Goal: Task Accomplishment & Management: Use online tool/utility

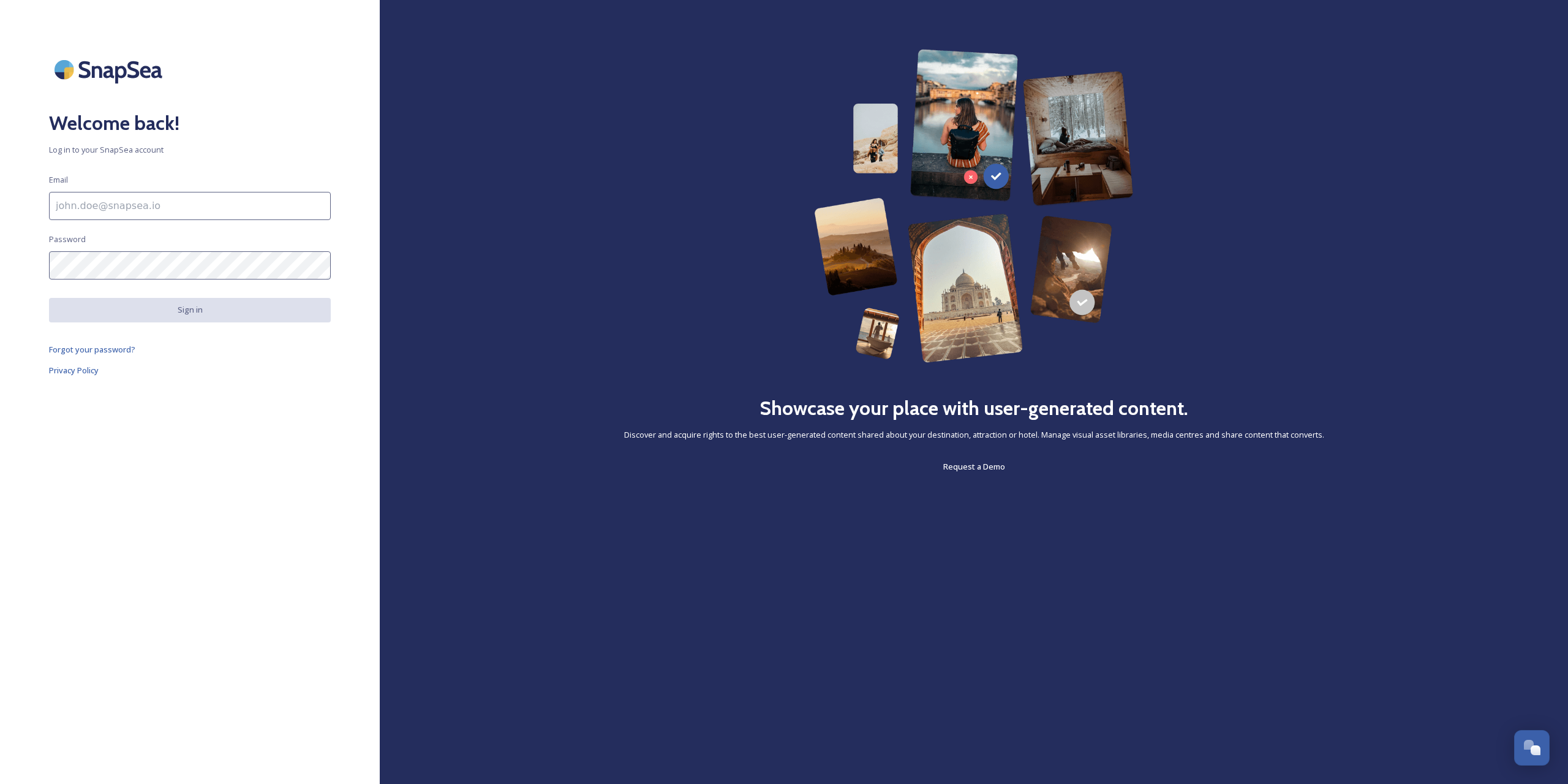
click at [147, 209] on input at bounding box center [190, 206] width 282 height 28
paste input "[PERSON_NAME][EMAIL_ADDRESS][DOMAIN_NAME]"
type input "[PERSON_NAME][EMAIL_ADDRESS][DOMAIN_NAME]"
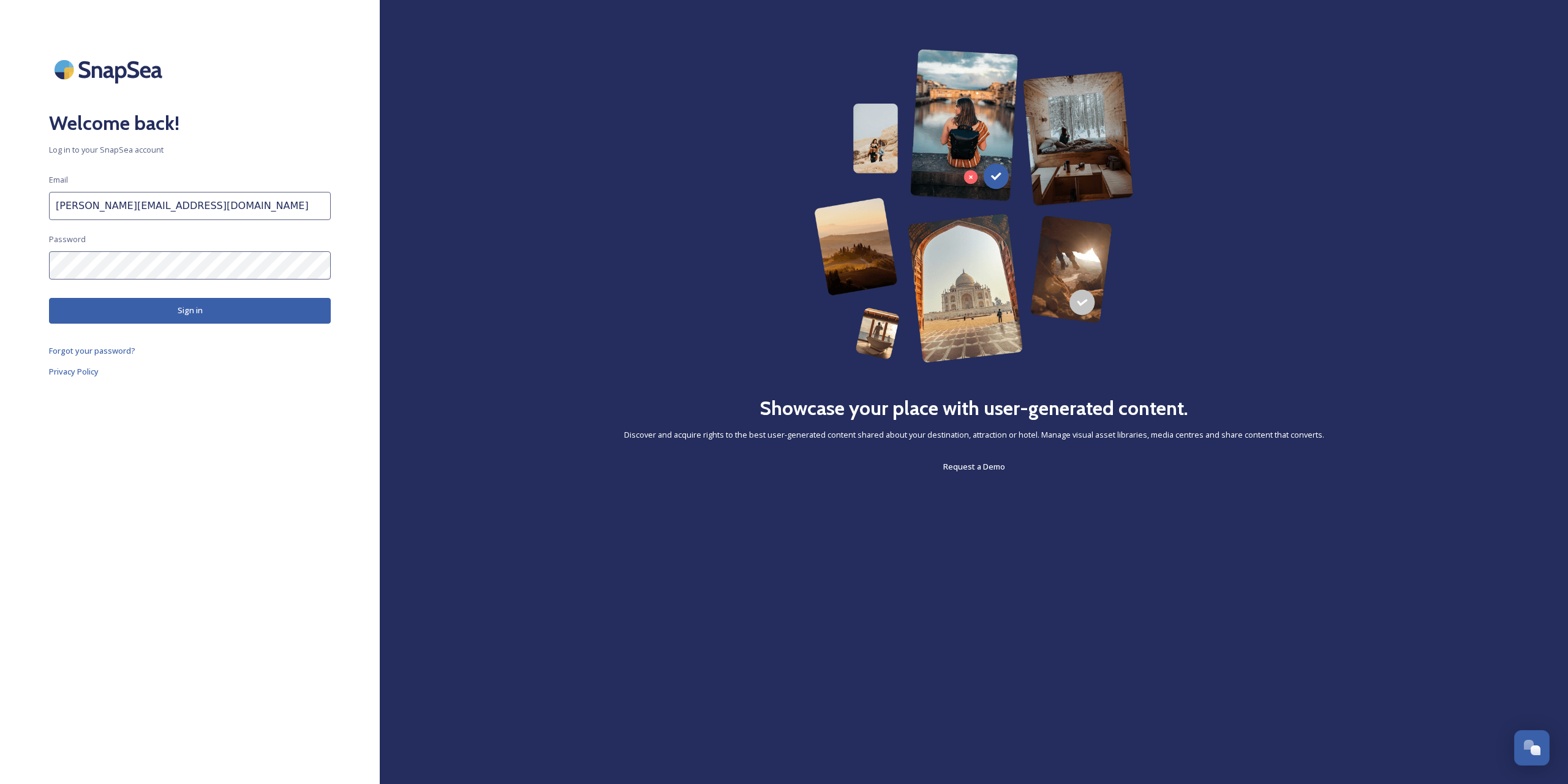
click at [161, 316] on button "Sign in" at bounding box center [190, 311] width 282 height 25
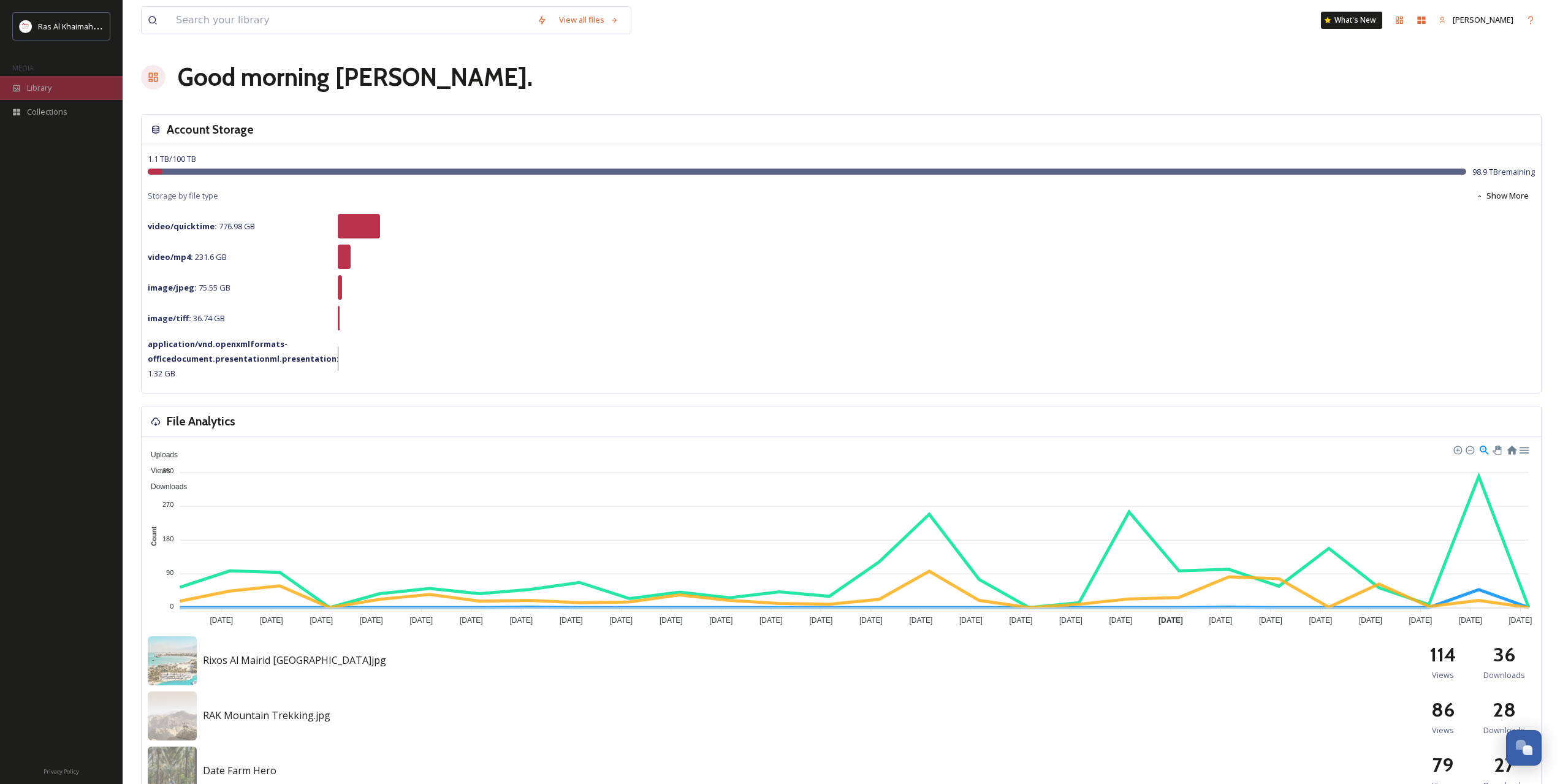
click at [31, 92] on span "Library" at bounding box center [39, 88] width 24 height 12
